Goal: Task Accomplishment & Management: Manage account settings

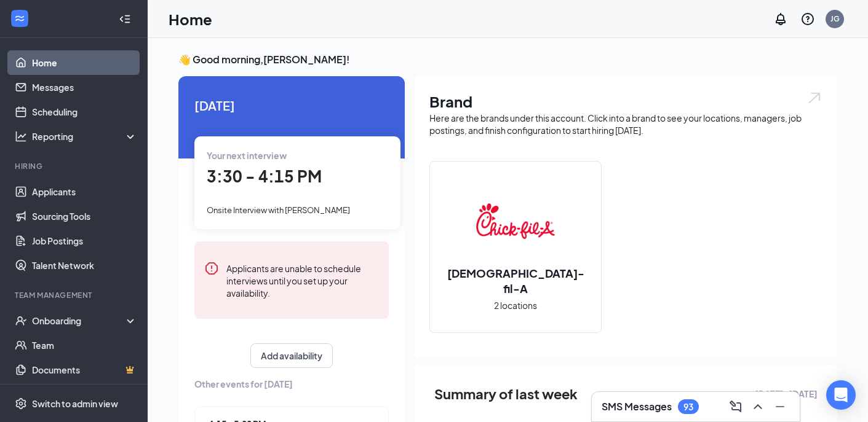
click at [655, 402] on h3 "SMS Messages" at bounding box center [636, 407] width 70 height 14
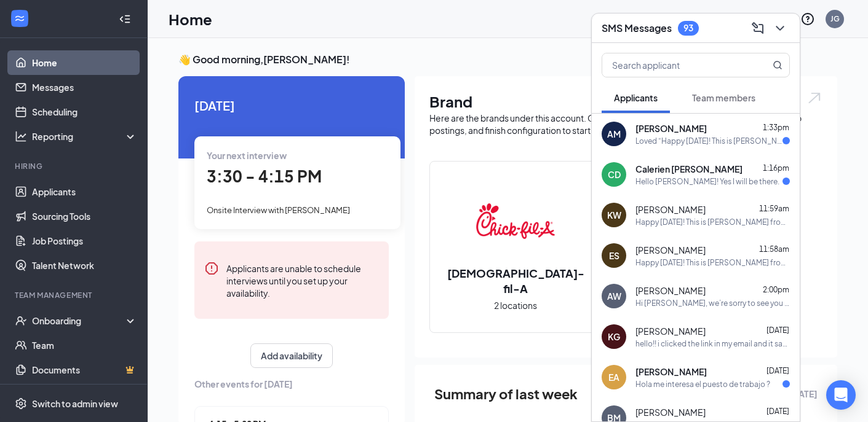
click at [701, 33] on div "SMS Messages 93" at bounding box center [695, 27] width 188 height 19
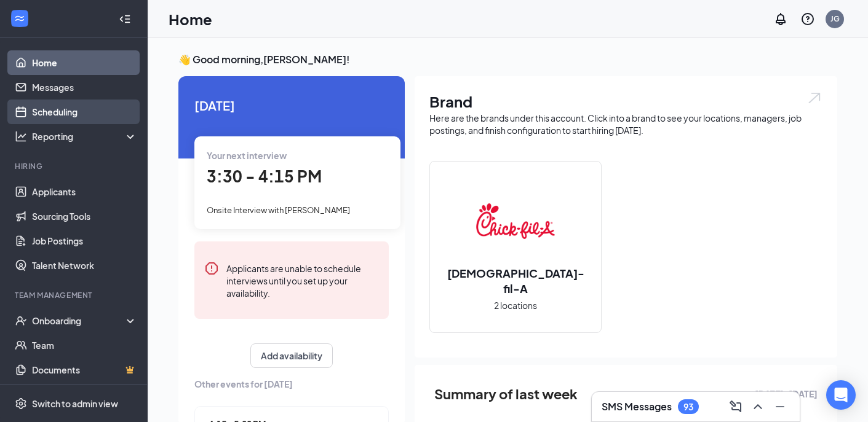
click at [63, 114] on link "Scheduling" at bounding box center [84, 112] width 105 height 25
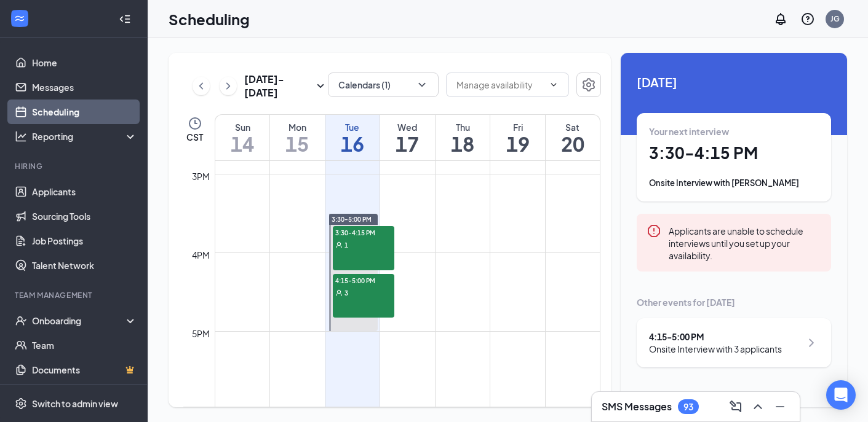
scroll to position [1163, 0]
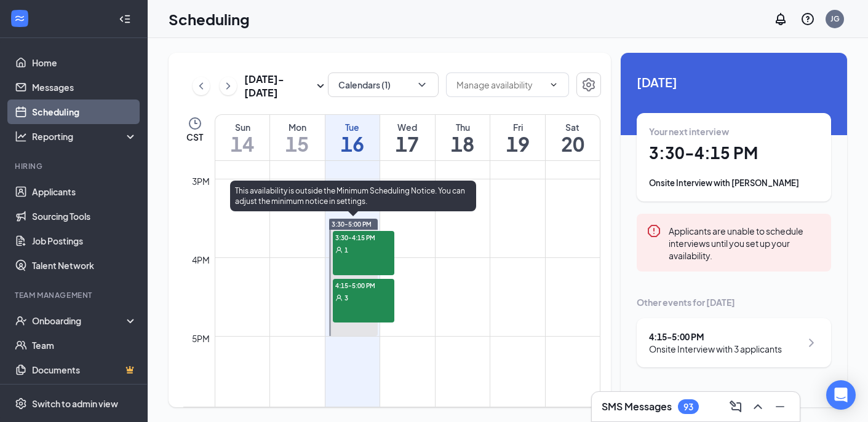
click at [370, 262] on div "3:30-4:15 PM 1" at bounding box center [363, 253] width 61 height 44
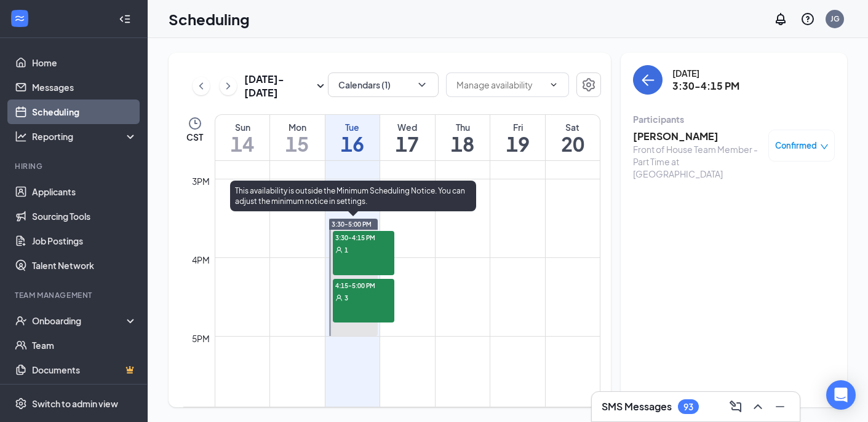
click at [373, 302] on div "3" at bounding box center [363, 297] width 61 height 12
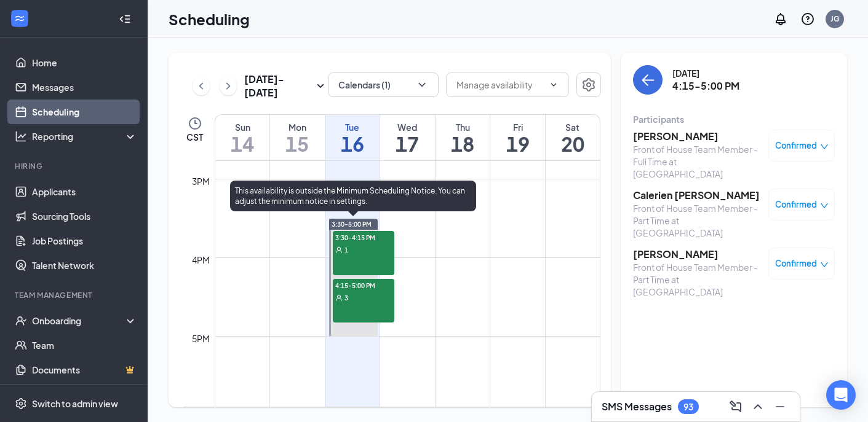
click at [365, 260] on div "3:30-4:15 PM 1" at bounding box center [363, 253] width 61 height 44
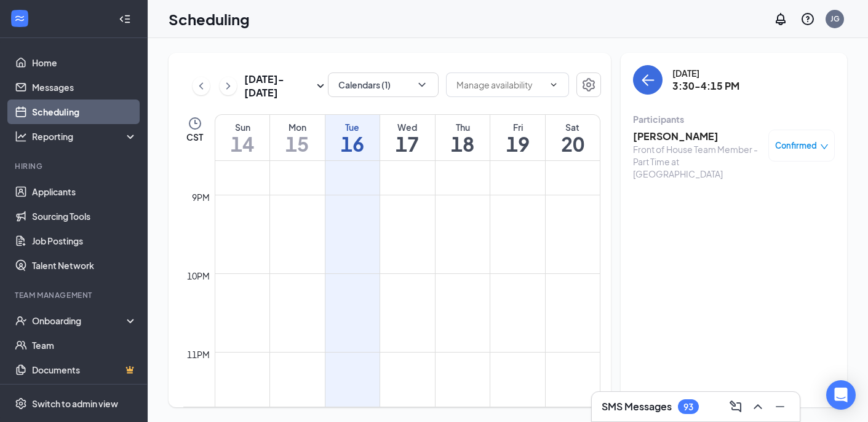
scroll to position [1635, 0]
click at [672, 407] on h3 "SMS Messages" at bounding box center [636, 407] width 70 height 14
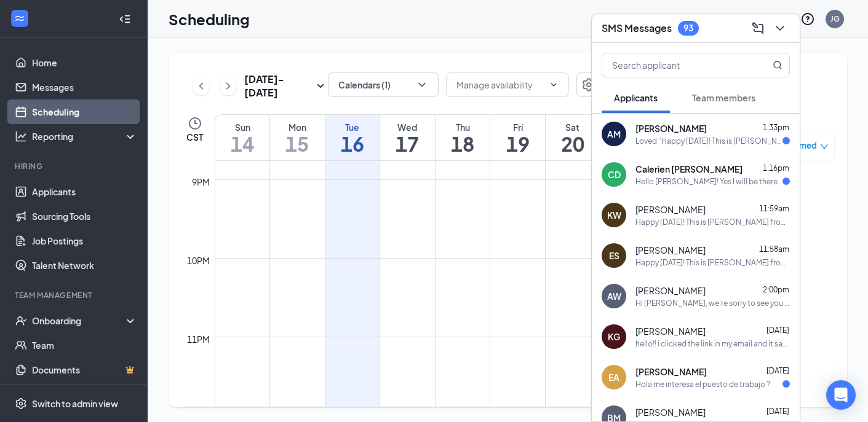
click at [683, 303] on div "Hi [PERSON_NAME], we’re sorry to see you go! Your meeting with [DEMOGRAPHIC_DAT…" at bounding box center [712, 303] width 154 height 10
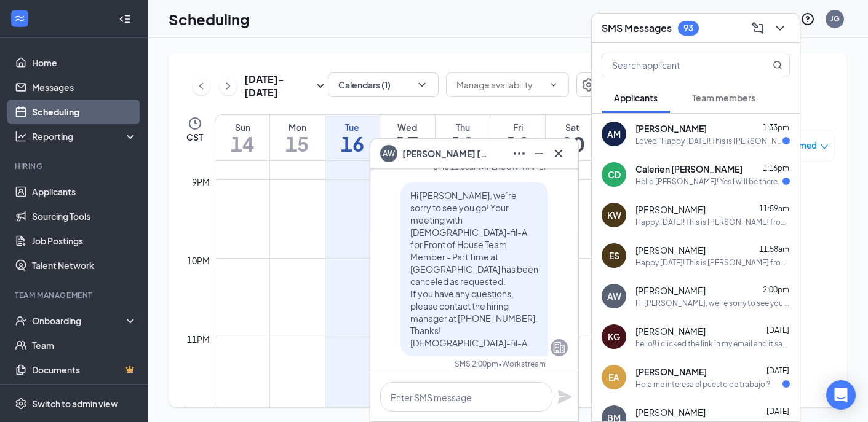
scroll to position [0, 0]
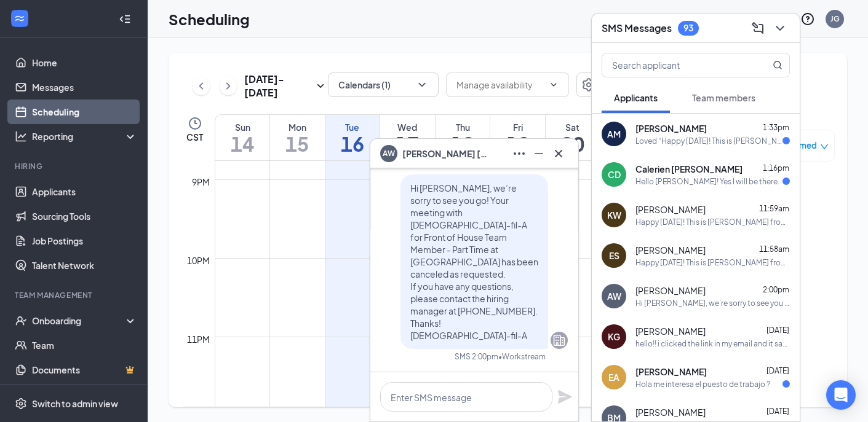
click at [714, 32] on div "SMS Messages 93" at bounding box center [695, 27] width 188 height 19
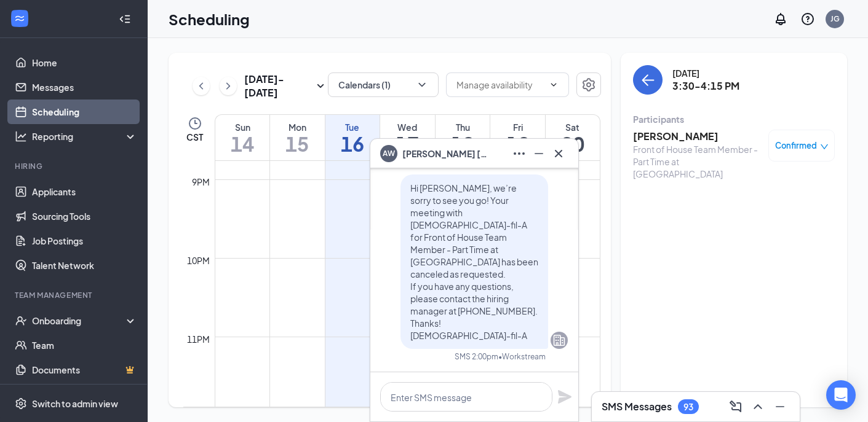
click at [454, 161] on div "AW [PERSON_NAME]" at bounding box center [434, 153] width 108 height 17
